Goal: Task Accomplishment & Management: Complete application form

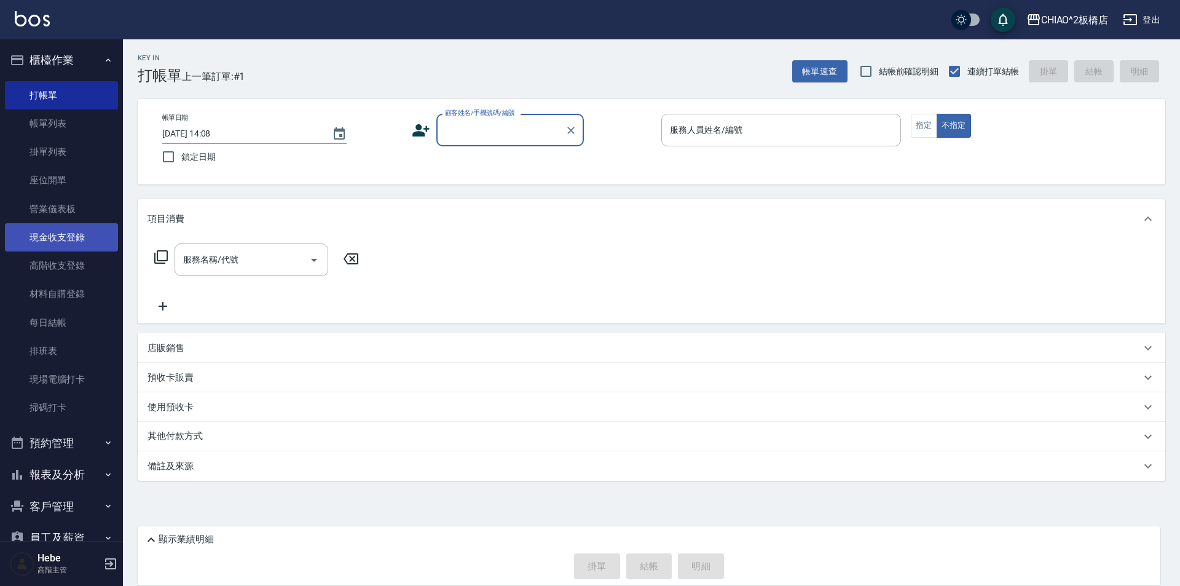
click at [74, 242] on link "現金收支登錄" at bounding box center [61, 237] width 113 height 28
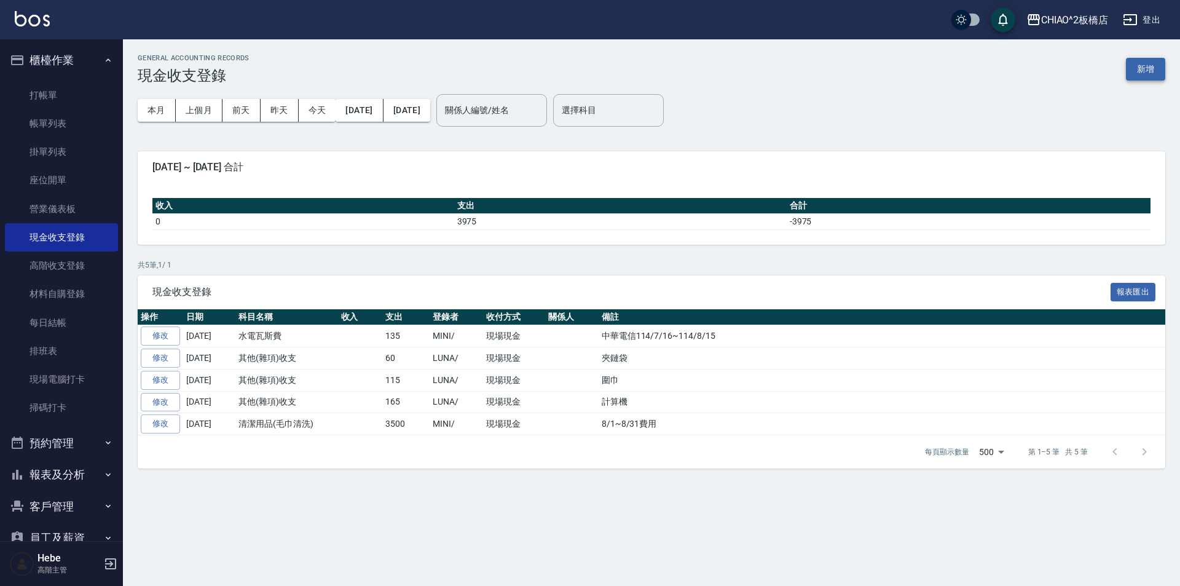
click at [1147, 63] on button "新增" at bounding box center [1145, 69] width 39 height 23
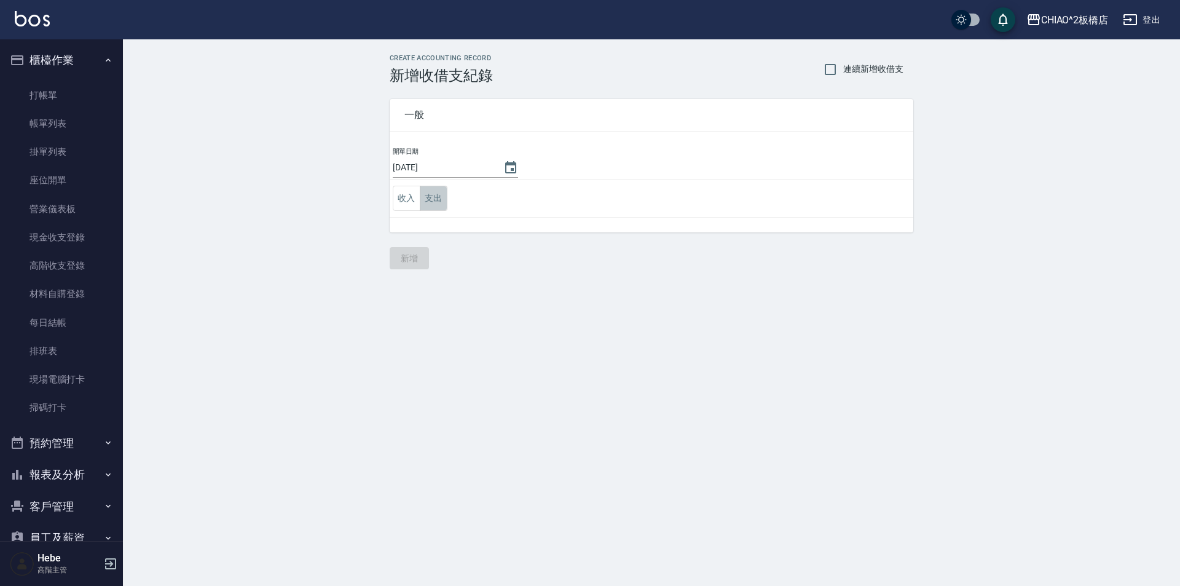
click at [428, 197] on button "支出" at bounding box center [434, 198] width 28 height 25
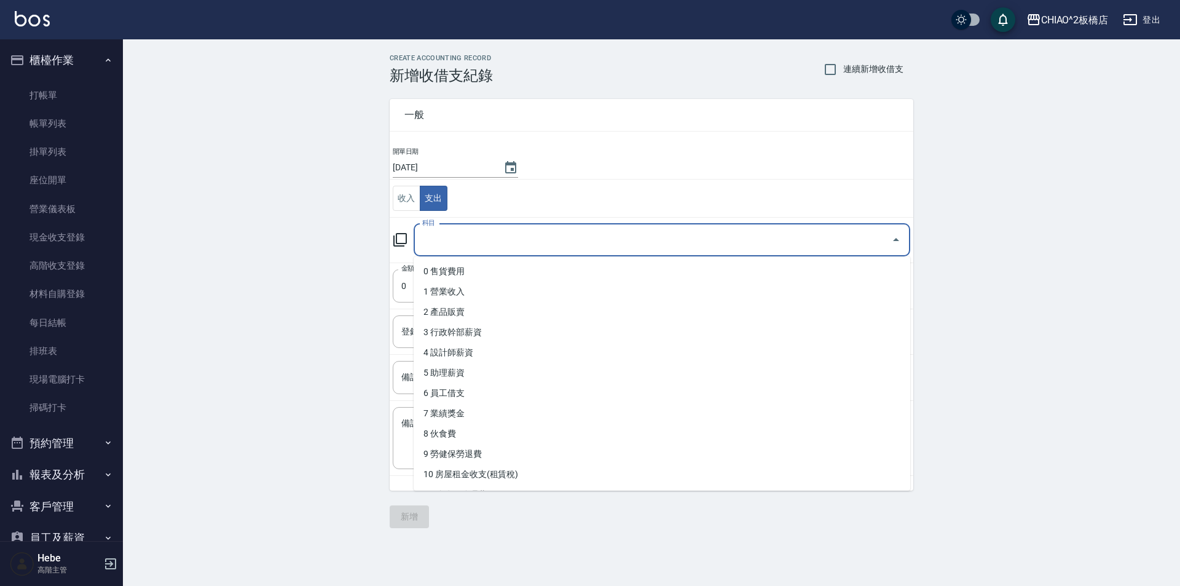
click at [433, 239] on input "科目" at bounding box center [652, 240] width 467 height 22
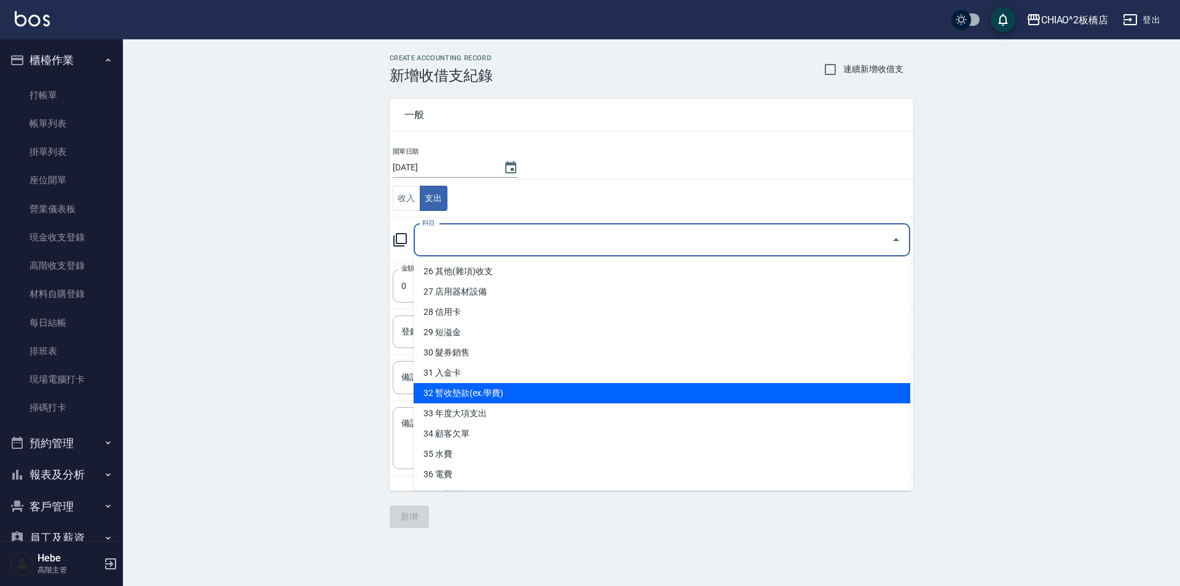
scroll to position [547, 0]
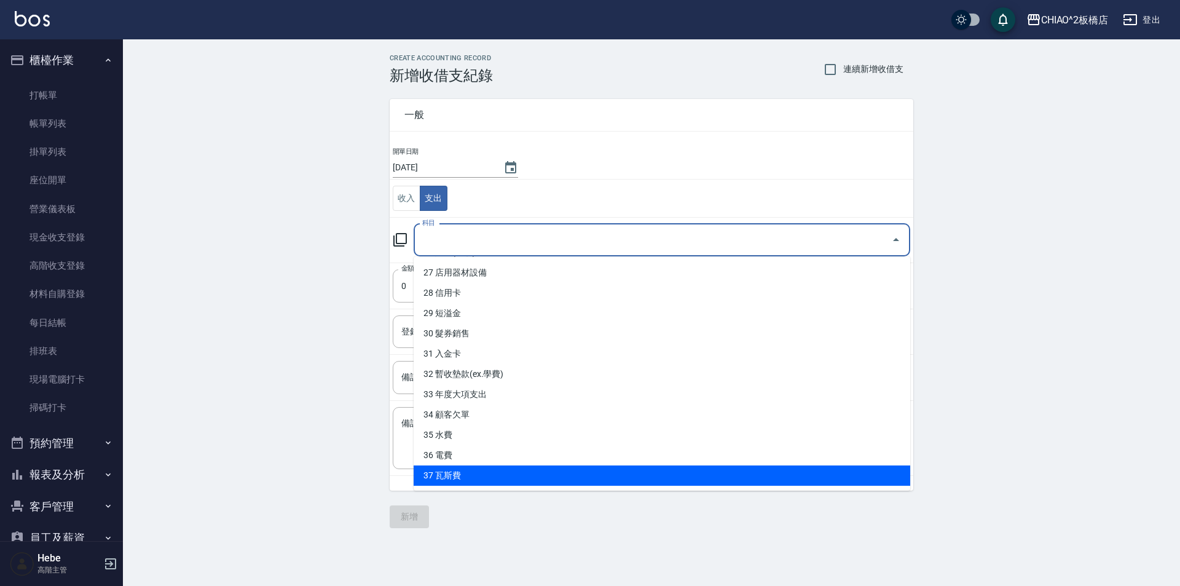
click at [481, 472] on li "37 瓦斯費" at bounding box center [662, 475] width 497 height 20
type input "37 瓦斯費"
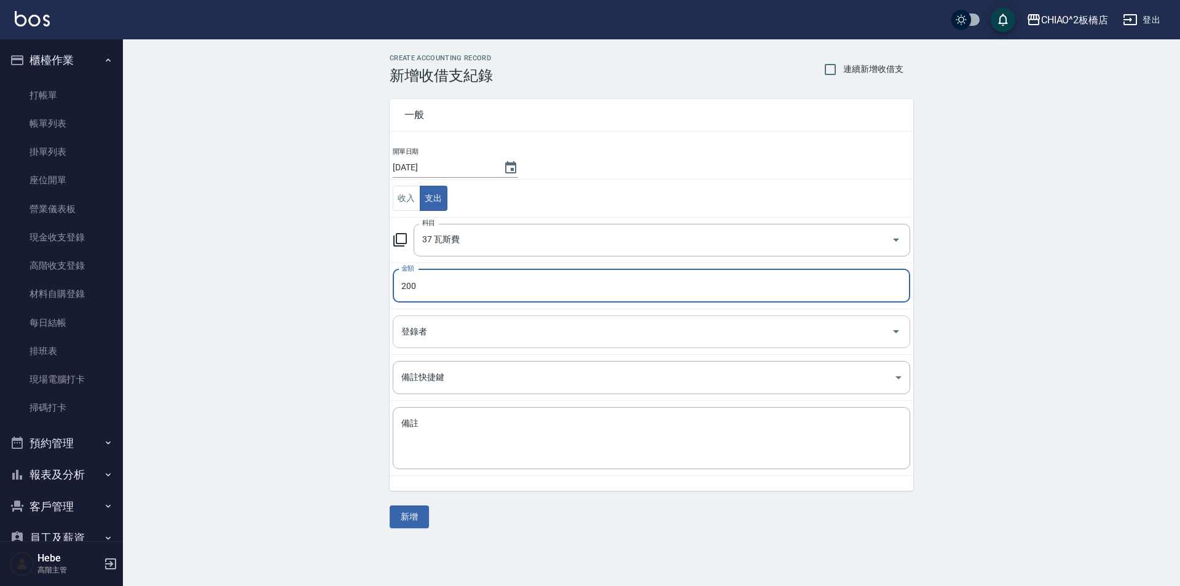
type input "200"
click at [480, 327] on input "登錄者" at bounding box center [642, 332] width 488 height 22
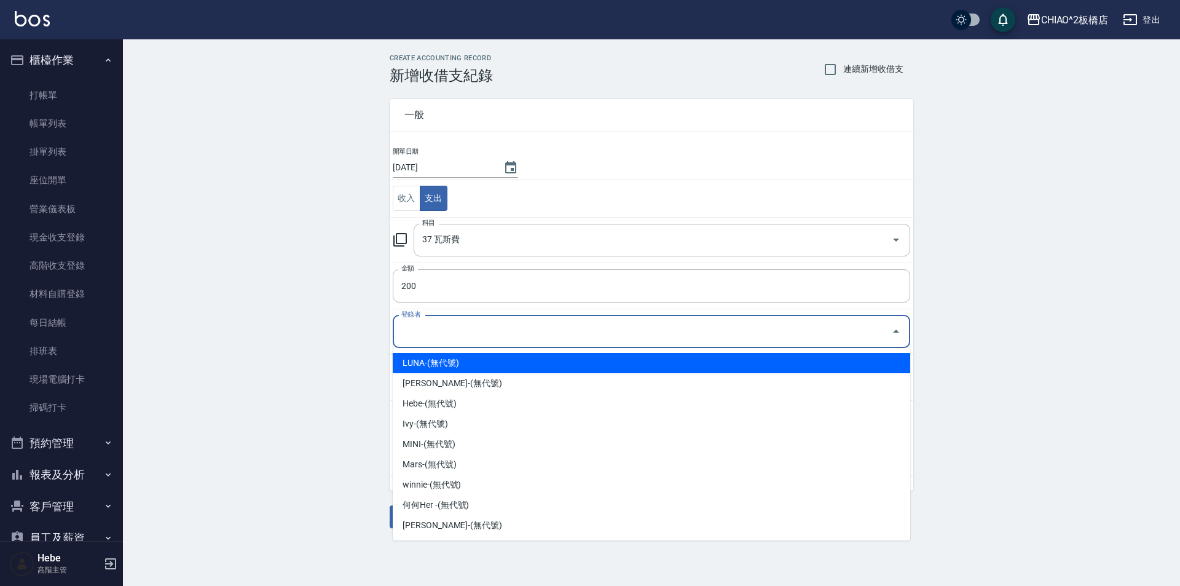
click at [464, 367] on li "LUNA-(無代號)" at bounding box center [652, 363] width 518 height 20
type input "LUNA-(無代號)"
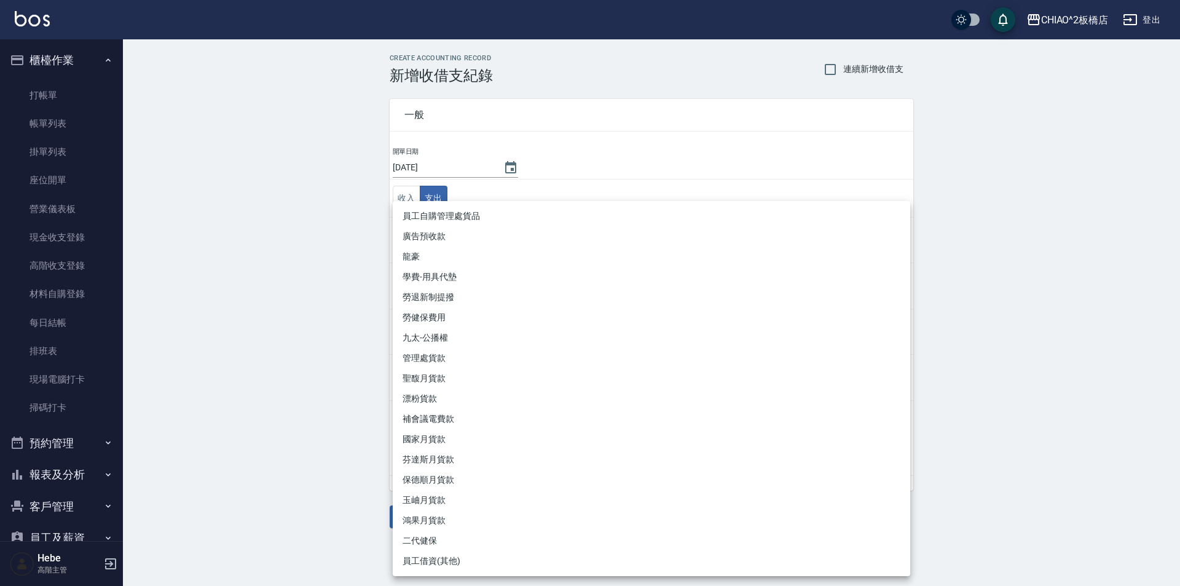
click at [441, 385] on body "CHIAO^2板橋店 登出 櫃檯作業 打帳單 帳單列表 掛單列表 座位開單 營業儀表板 現金收支登錄 高階收支登錄 材料自購登錄 每日結帳 排班表 現場電腦打…" at bounding box center [590, 293] width 1180 height 586
click at [265, 391] on div at bounding box center [590, 293] width 1180 height 586
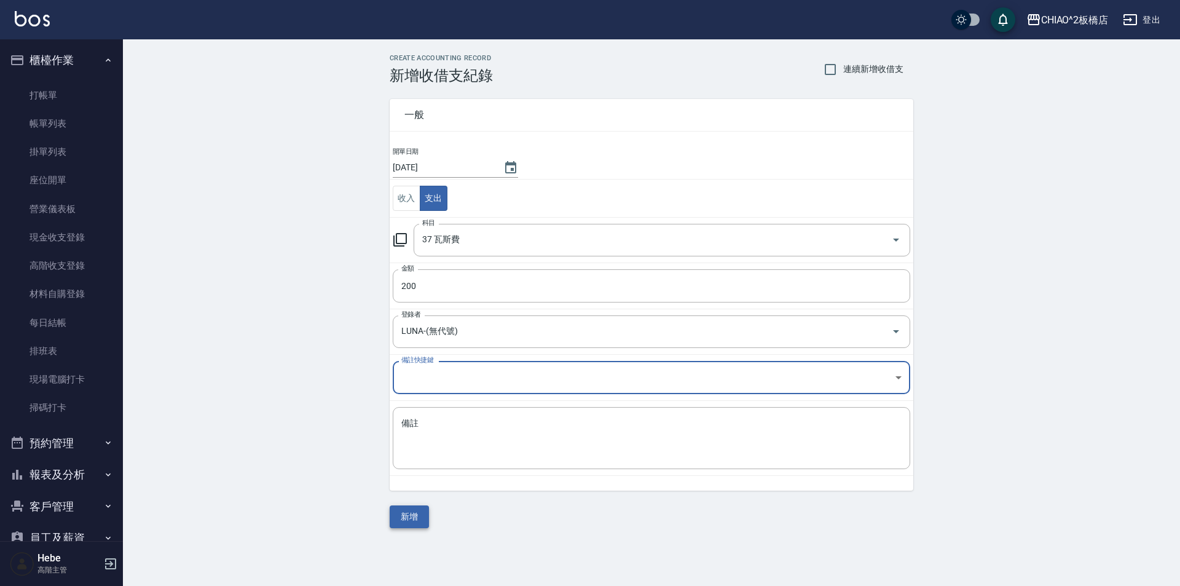
click at [411, 516] on button "新增" at bounding box center [409, 516] width 39 height 23
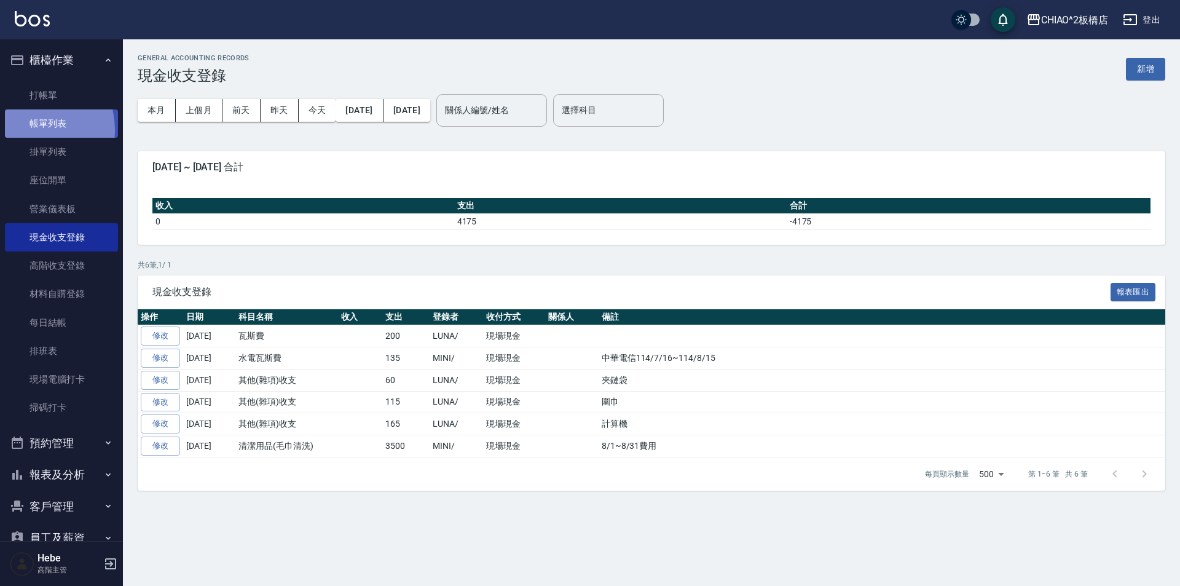
click at [26, 130] on link "帳單列表" at bounding box center [61, 123] width 113 height 28
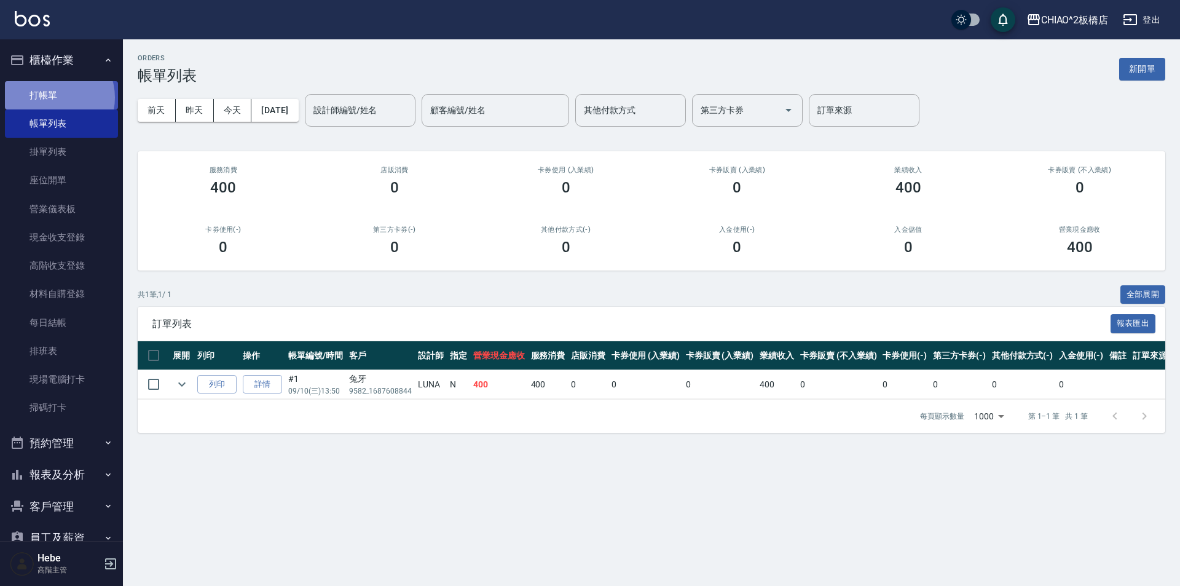
click at [54, 97] on link "打帳單" at bounding box center [61, 95] width 113 height 28
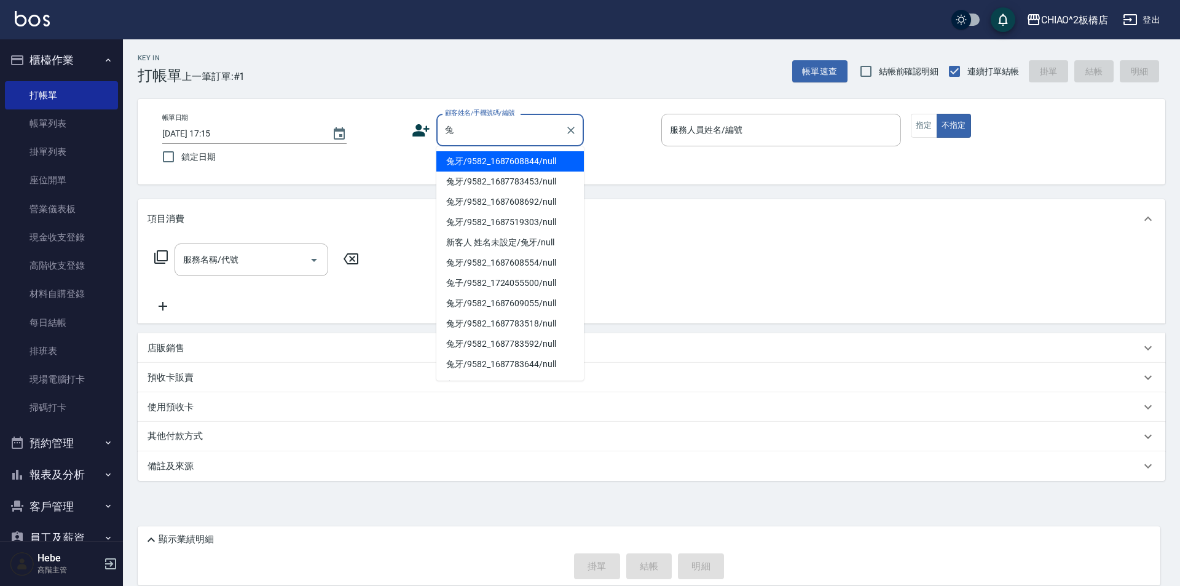
click at [534, 160] on li "兔牙/9582_1687608844/null" at bounding box center [510, 161] width 148 height 20
type input "兔牙/9582_1687608844/null"
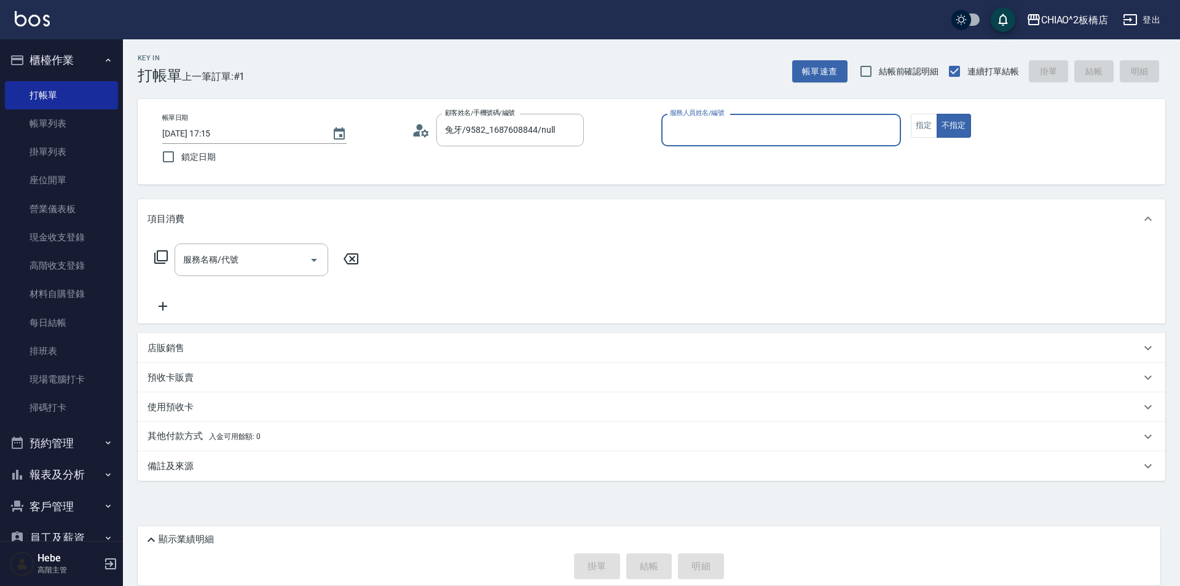
click at [685, 127] on input "服務人員姓名/編號" at bounding box center [781, 130] width 229 height 22
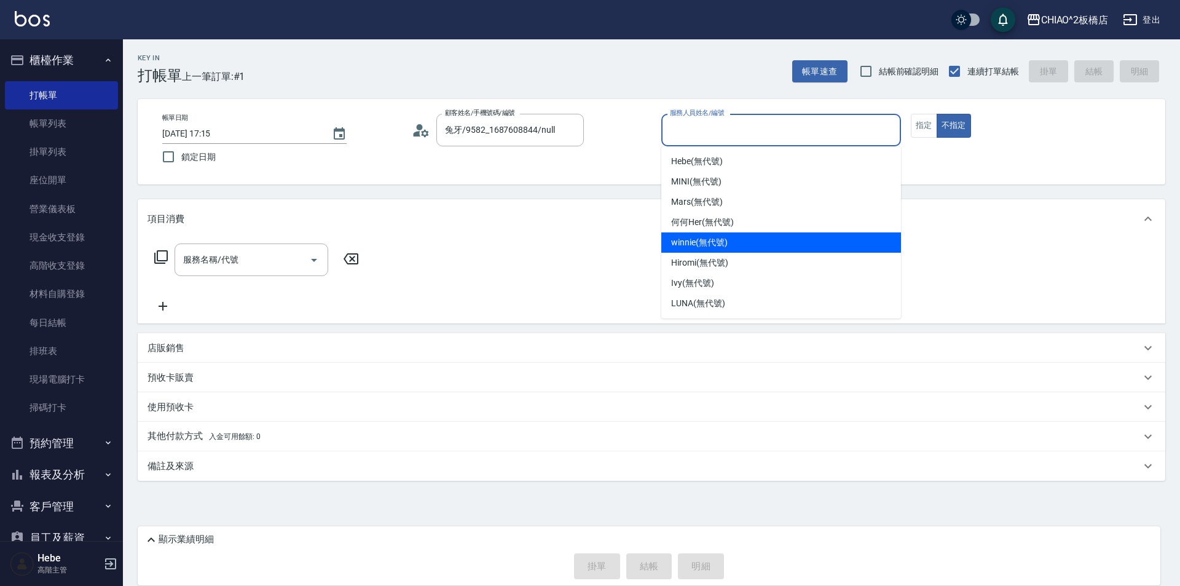
click at [689, 243] on span "winnie (無代號)" at bounding box center [699, 242] width 56 height 13
type input "winnie(無代號)"
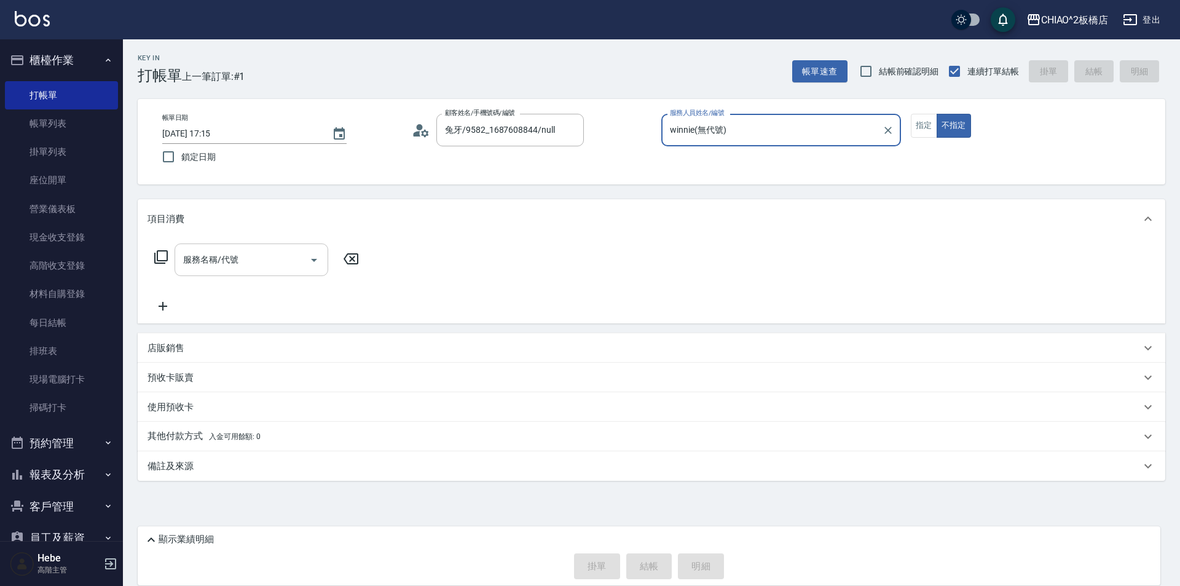
click at [281, 256] on input "服務名稱/代號" at bounding box center [242, 260] width 124 height 22
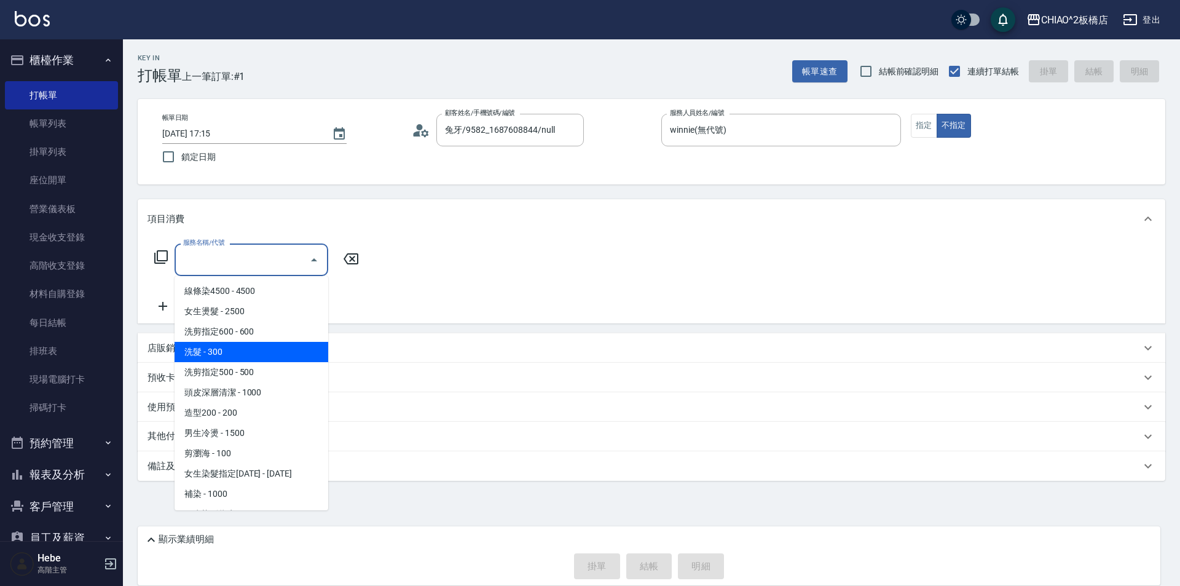
click at [244, 347] on span "洗髮 - 300" at bounding box center [252, 352] width 154 height 20
type input "洗髮(96679)"
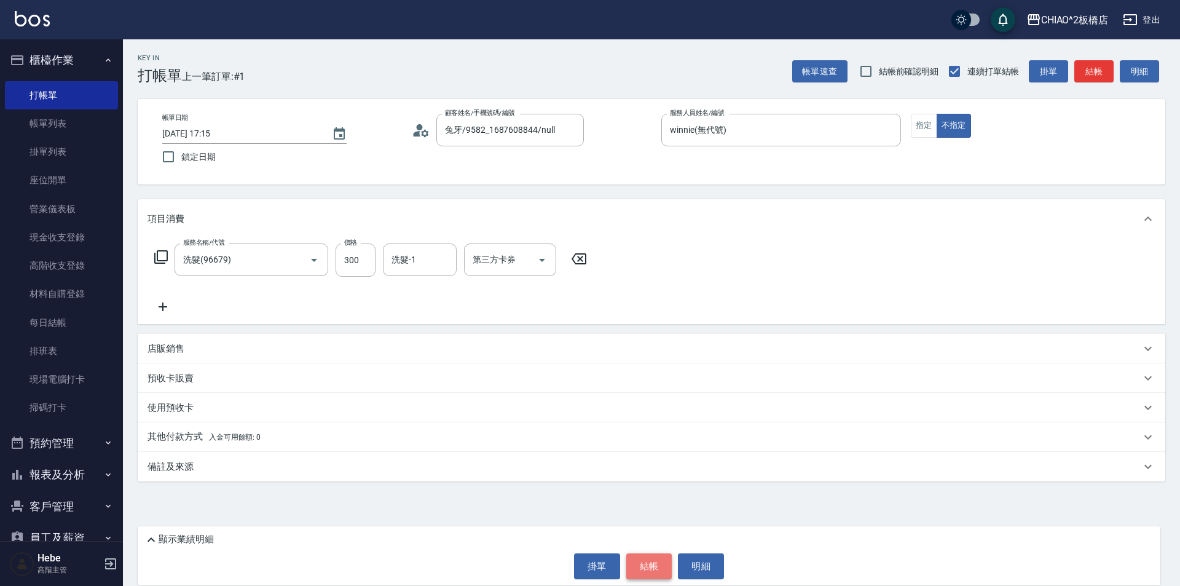
click at [660, 563] on button "結帳" at bounding box center [649, 566] width 46 height 26
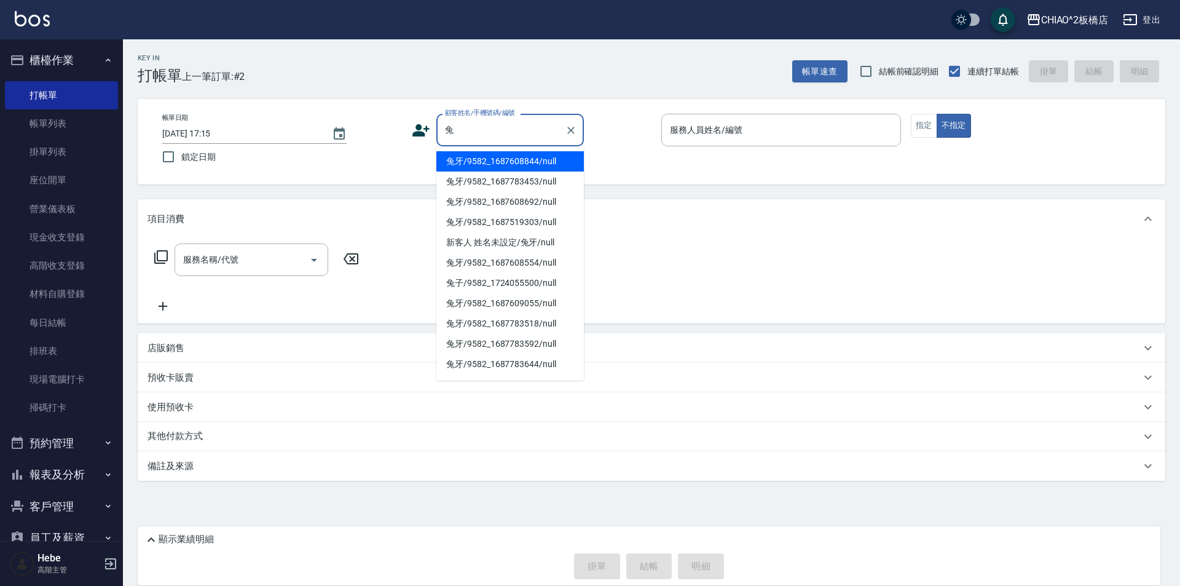
click at [493, 156] on li "兔牙/9582_1687608844/null" at bounding box center [510, 161] width 148 height 20
type input "兔牙/9582_1687608844/null"
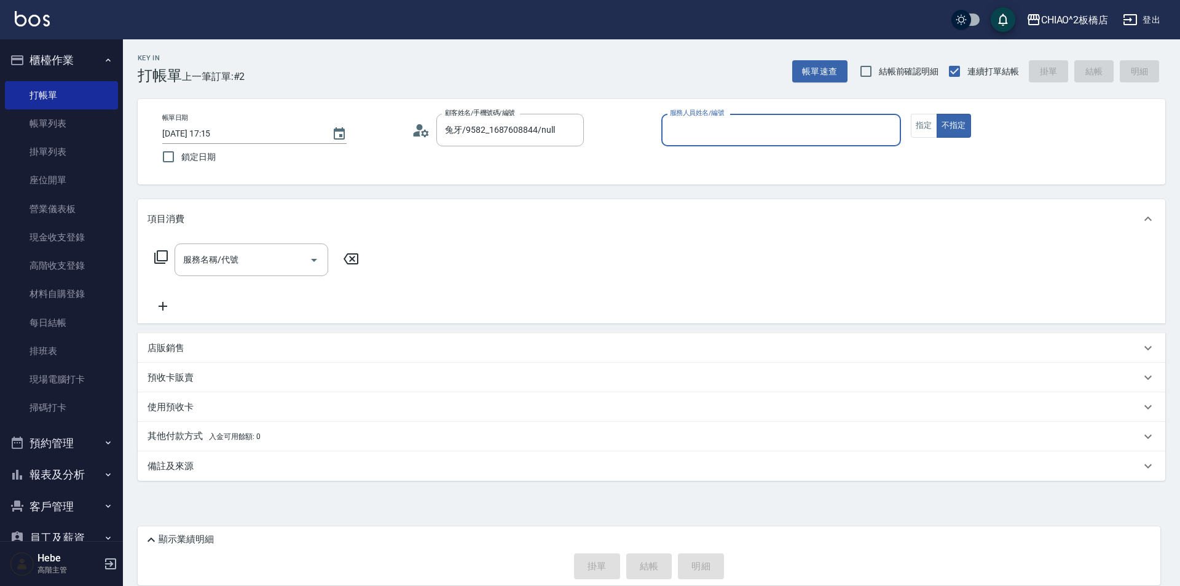
click at [714, 125] on input "服務人員姓名/編號" at bounding box center [781, 130] width 229 height 22
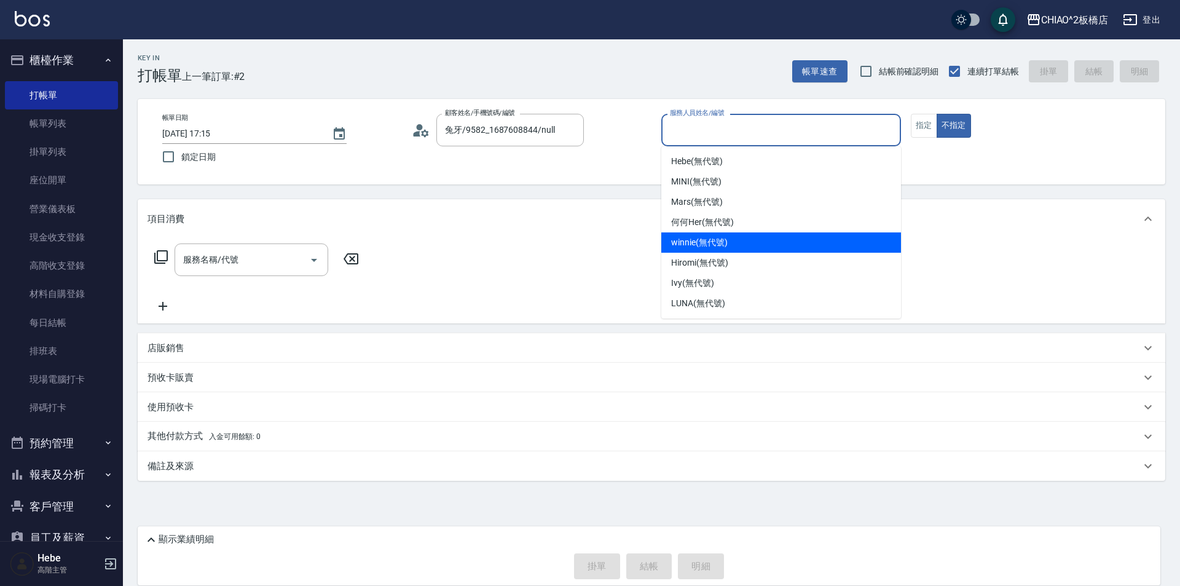
click at [720, 245] on span "winnie (無代號)" at bounding box center [699, 242] width 56 height 13
type input "winnie(無代號)"
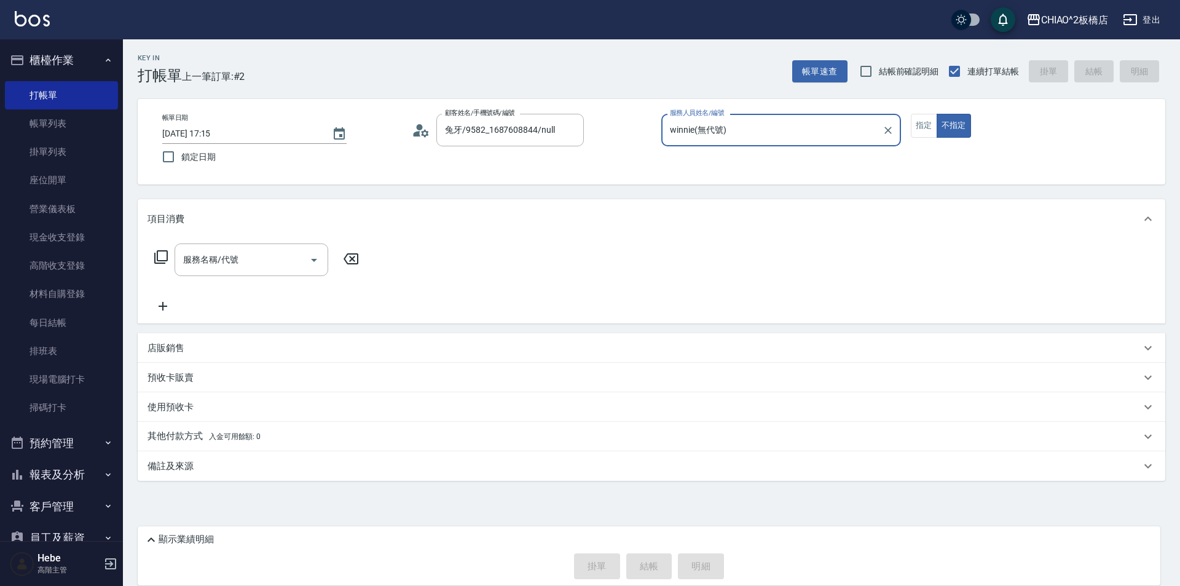
drag, startPoint x: 929, startPoint y: 129, endPoint x: 877, endPoint y: 136, distance: 52.1
click at [928, 129] on button "指定" at bounding box center [924, 126] width 26 height 24
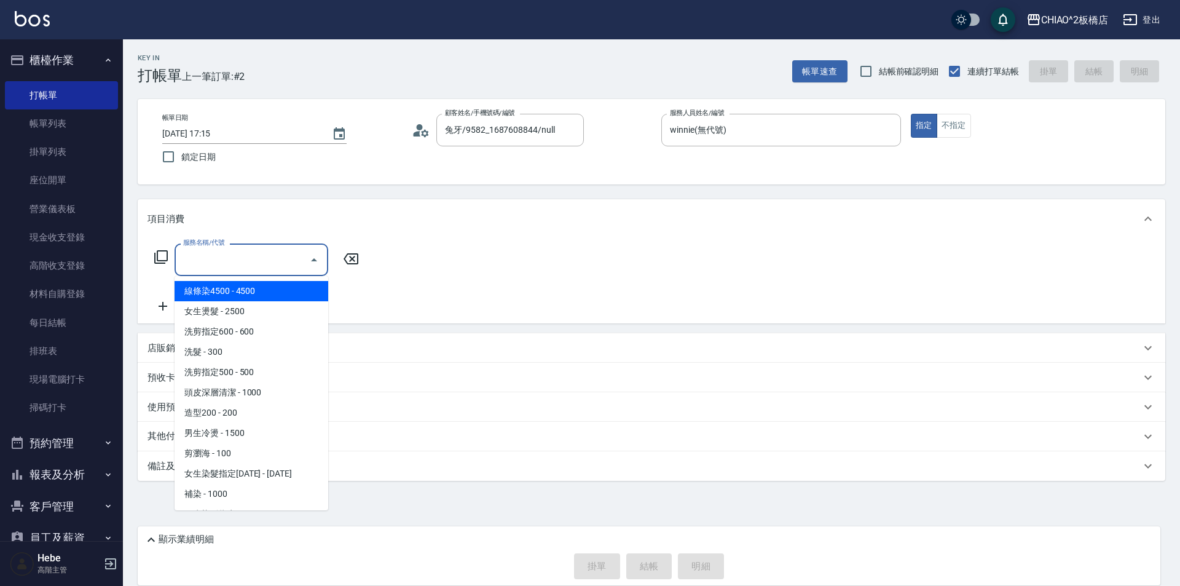
click at [291, 264] on input "服務名稱/代號" at bounding box center [242, 260] width 124 height 22
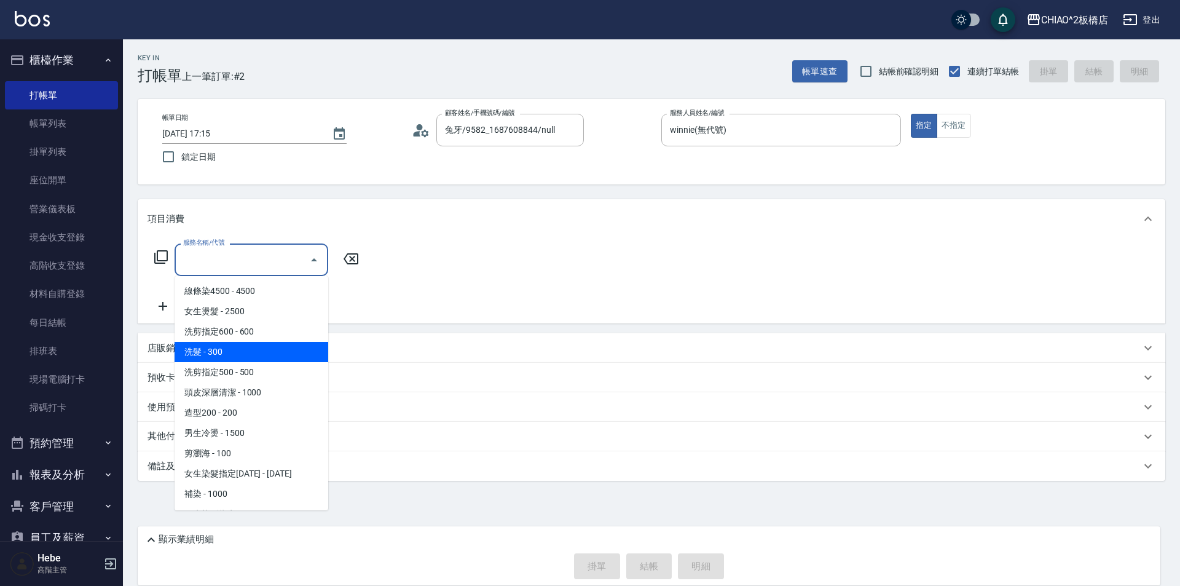
click at [266, 357] on span "洗髮 - 300" at bounding box center [252, 352] width 154 height 20
type input "洗髮(96679)"
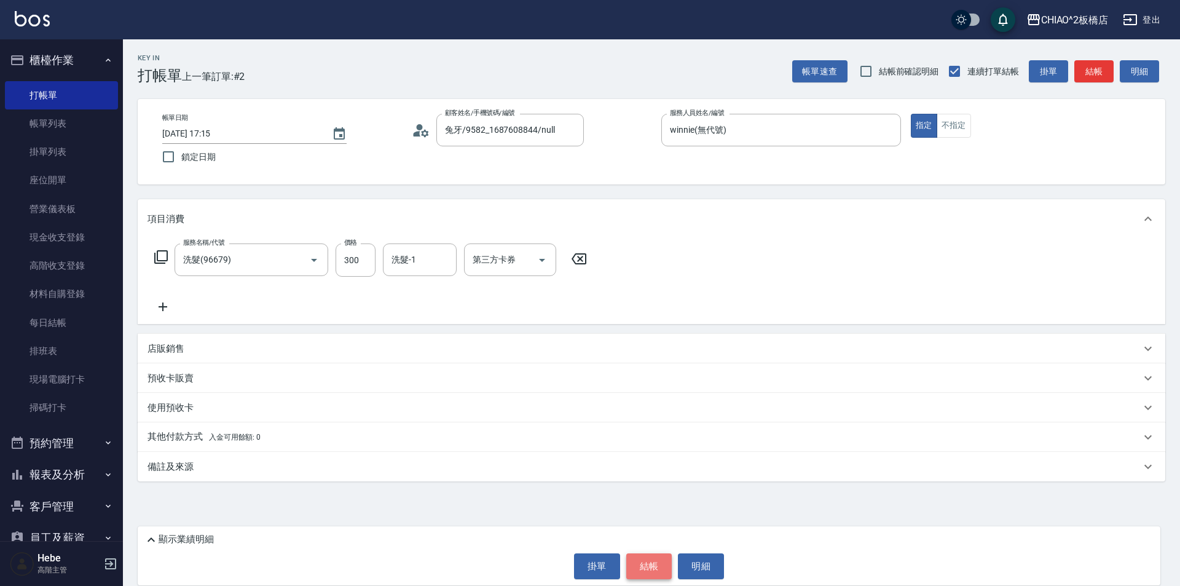
click at [650, 567] on button "結帳" at bounding box center [649, 566] width 46 height 26
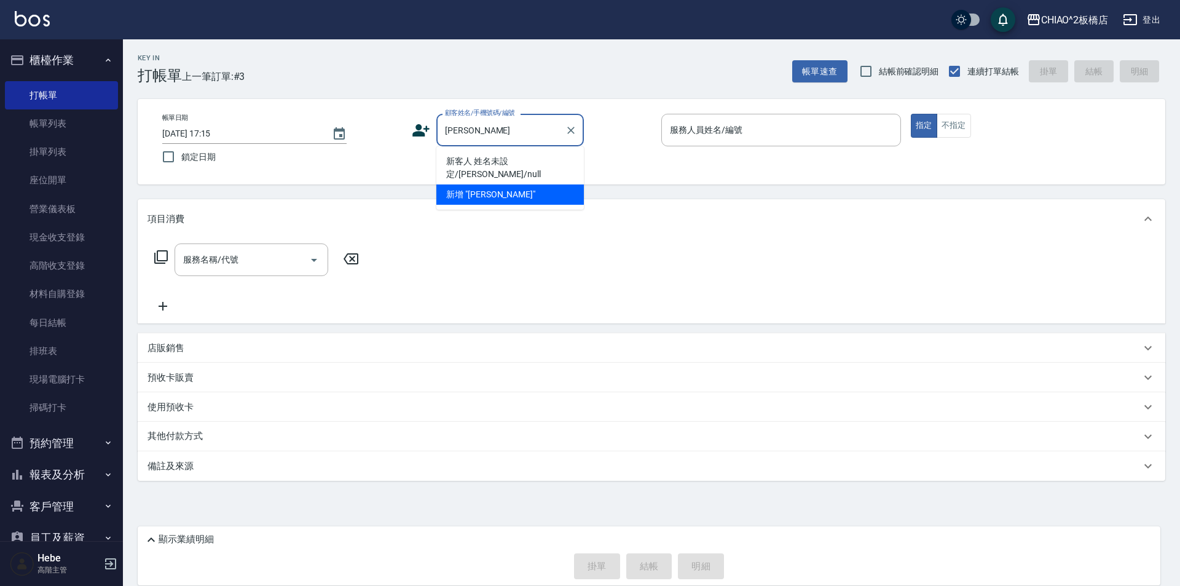
click at [494, 156] on li "新客人 姓名未設定/[PERSON_NAME]/null" at bounding box center [510, 167] width 148 height 33
type input "新客人 姓名未設定/[PERSON_NAME]/null"
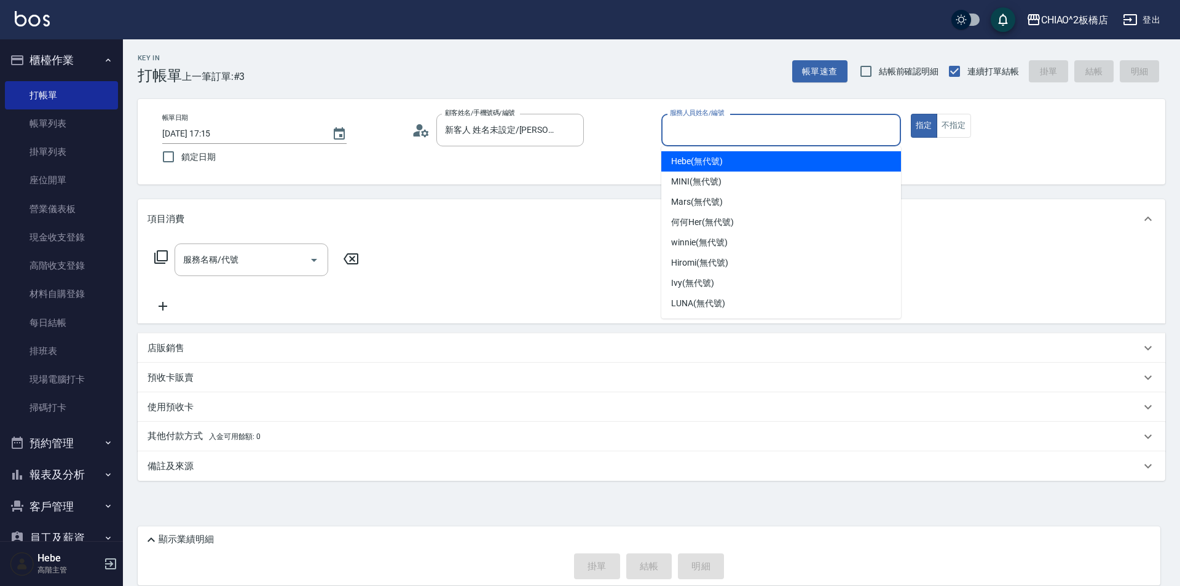
click at [676, 128] on input "服務人員姓名/編號" at bounding box center [781, 130] width 229 height 22
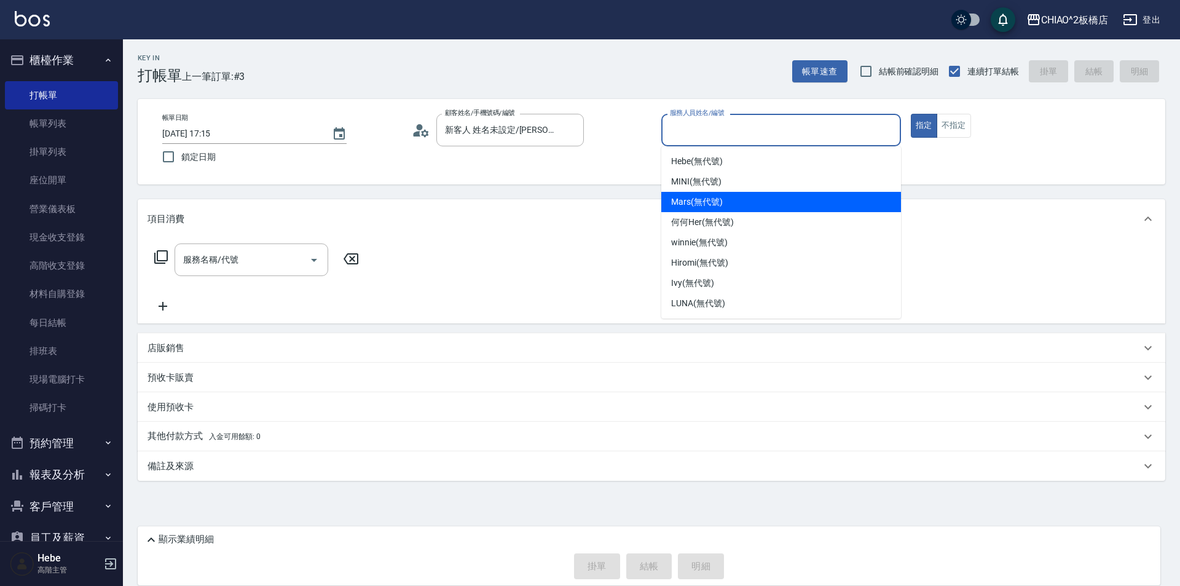
click at [685, 205] on span "Mars (無代號)" at bounding box center [697, 201] width 52 height 13
type input "Mars(無代號)"
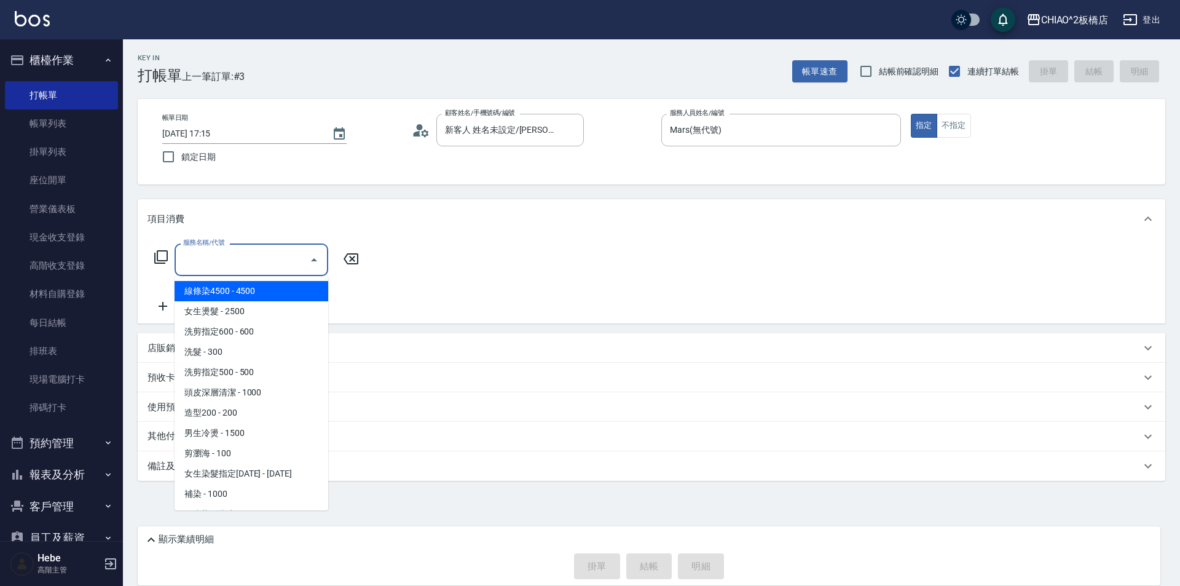
click at [288, 256] on input "服務名稱/代號" at bounding box center [242, 260] width 124 height 22
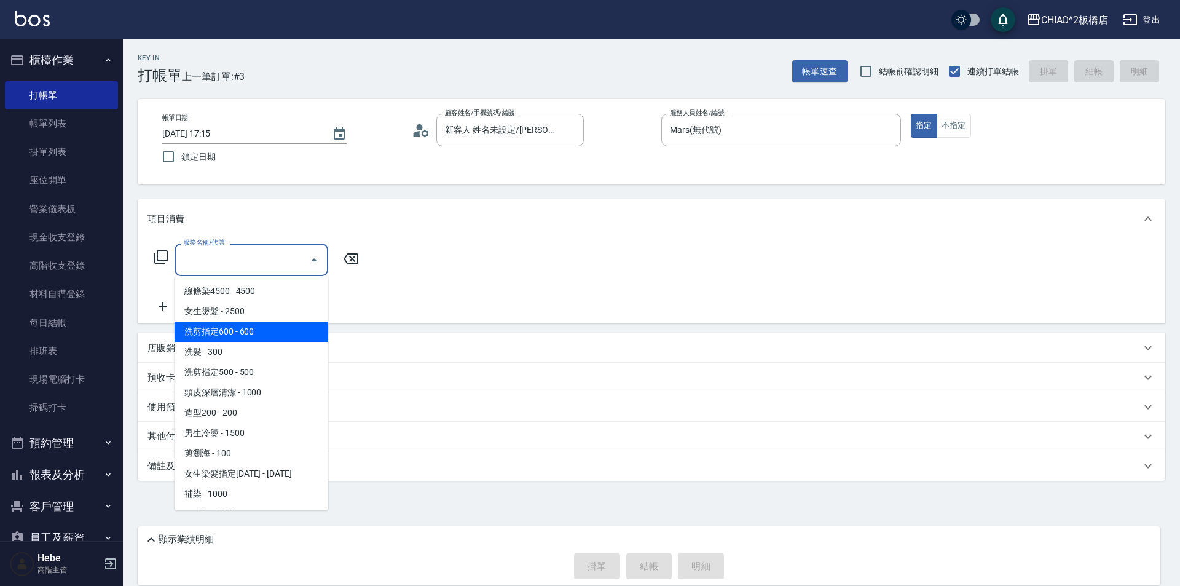
click at [256, 334] on span "洗剪指定600 - 600" at bounding box center [252, 332] width 154 height 20
type input "洗剪指定600(96678)"
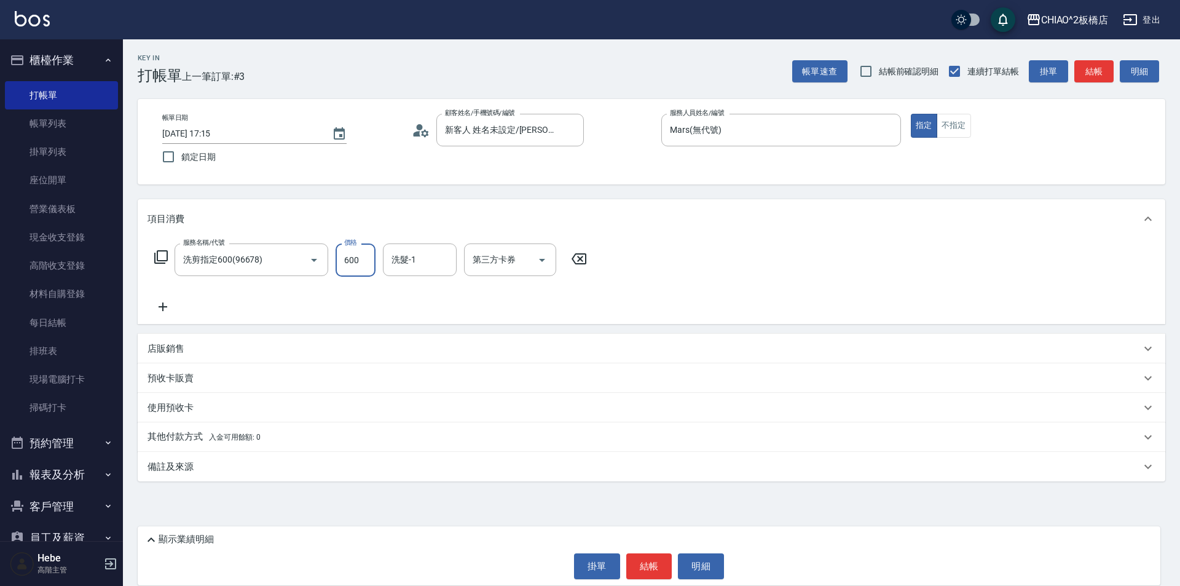
click at [348, 264] on input "600" at bounding box center [356, 259] width 40 height 33
type input "700"
click at [652, 564] on button "結帳" at bounding box center [649, 566] width 46 height 26
